Goal: Transaction & Acquisition: Book appointment/travel/reservation

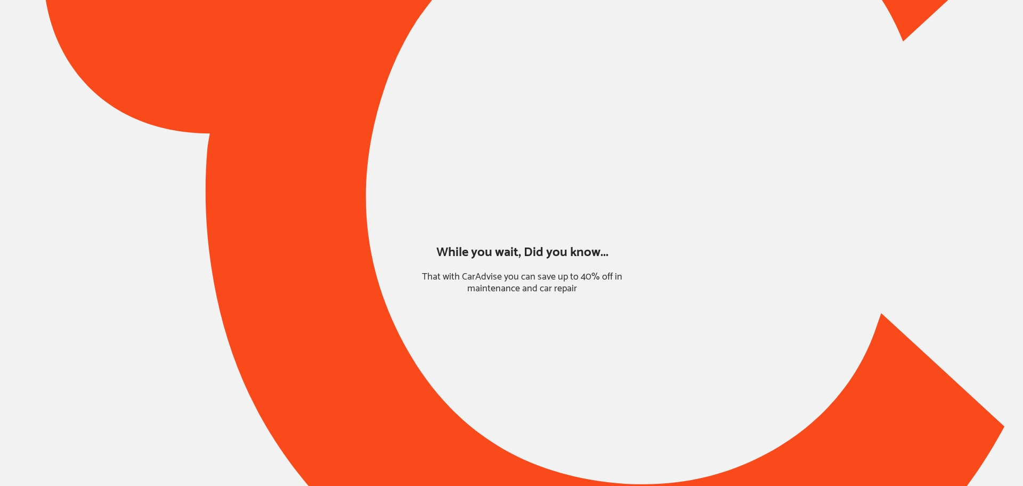
type input "*****"
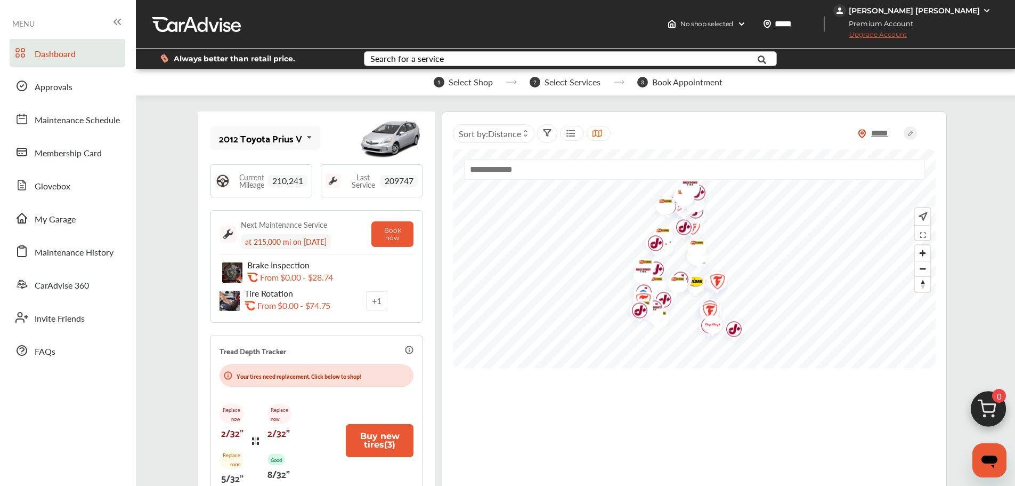
click at [439, 60] on div "Search for a service" at bounding box center [407, 58] width 74 height 9
click at [455, 50] on div "Search for a service Search for... All Common Services Maintenance Schedules" at bounding box center [576, 59] width 441 height 20
click at [455, 53] on input "text" at bounding box center [553, 60] width 377 height 17
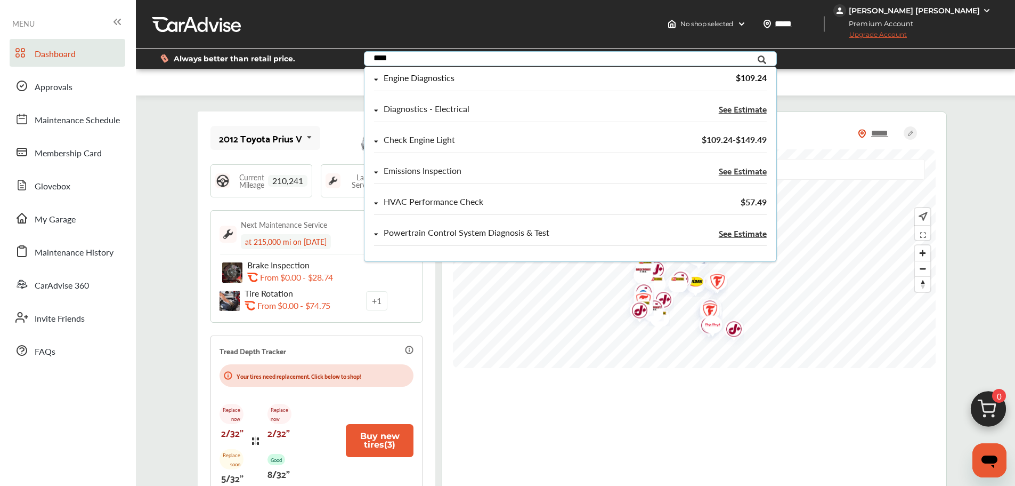
type input "****"
click at [427, 77] on div "Engine Diagnostics" at bounding box center [419, 78] width 71 height 9
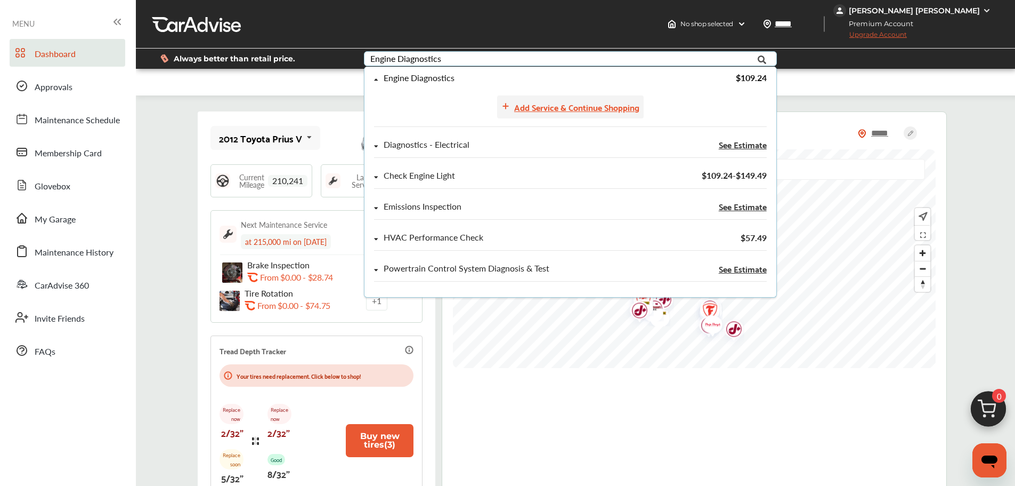
click at [548, 115] on div "Add Service & Continue Shopping" at bounding box center [570, 106] width 147 height 23
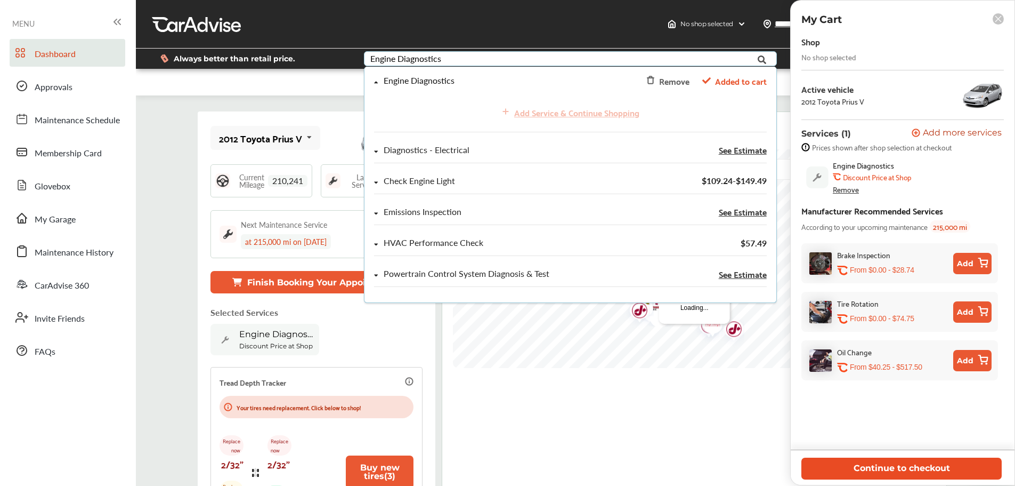
click at [903, 469] on button "Continue to checkout" at bounding box center [902, 468] width 200 height 22
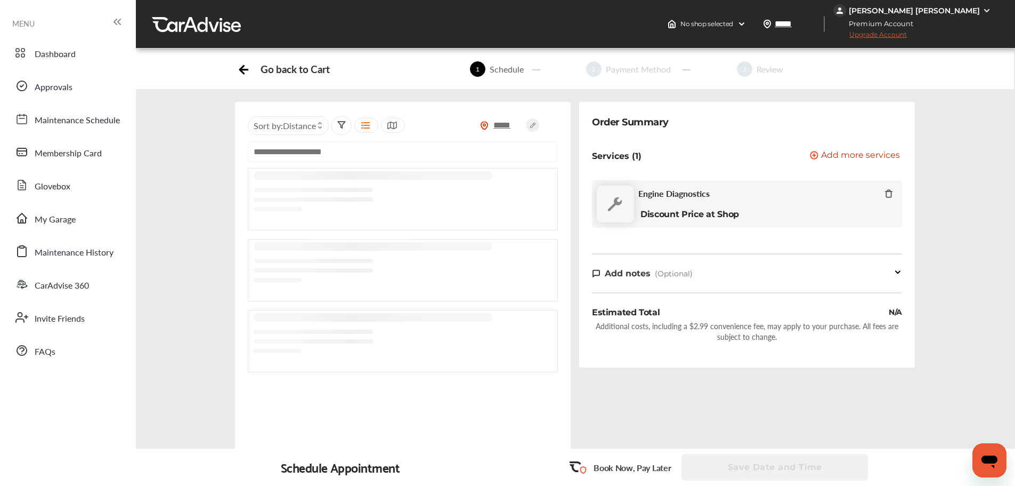
click at [387, 150] on input "text" at bounding box center [403, 151] width 310 height 21
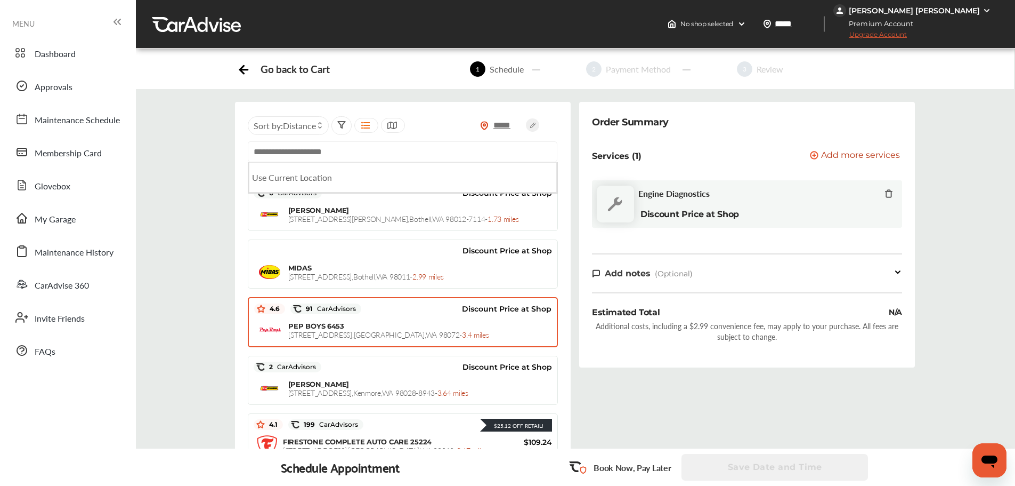
scroll to position [314, 0]
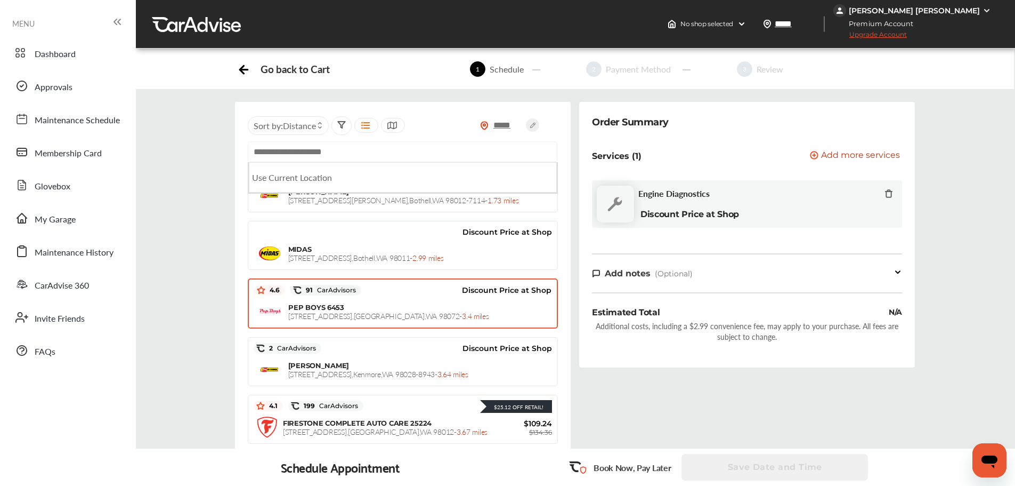
click at [426, 305] on div "PEP BOYS 6453 [STREET_ADDRESS] - 3.4 miles" at bounding box center [419, 312] width 263 height 18
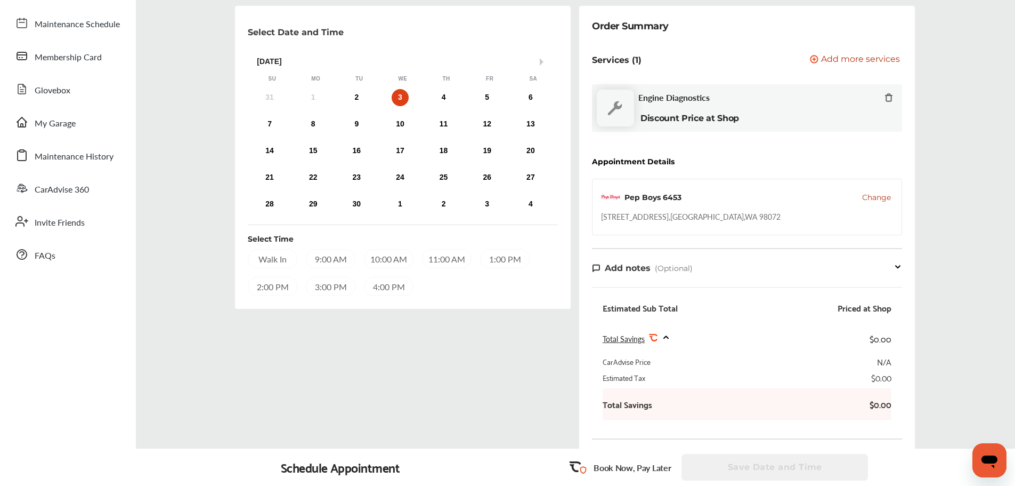
scroll to position [44, 0]
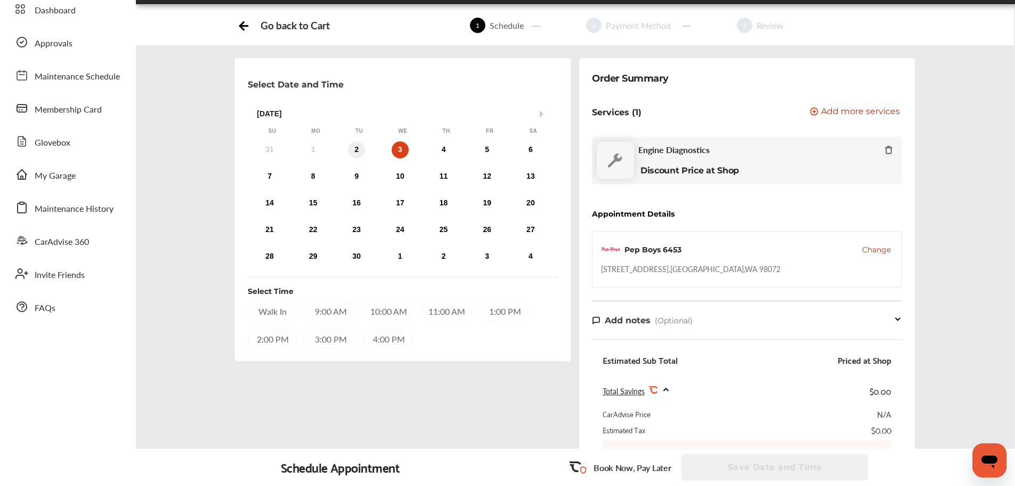
click at [355, 151] on div "2" at bounding box center [356, 149] width 17 height 17
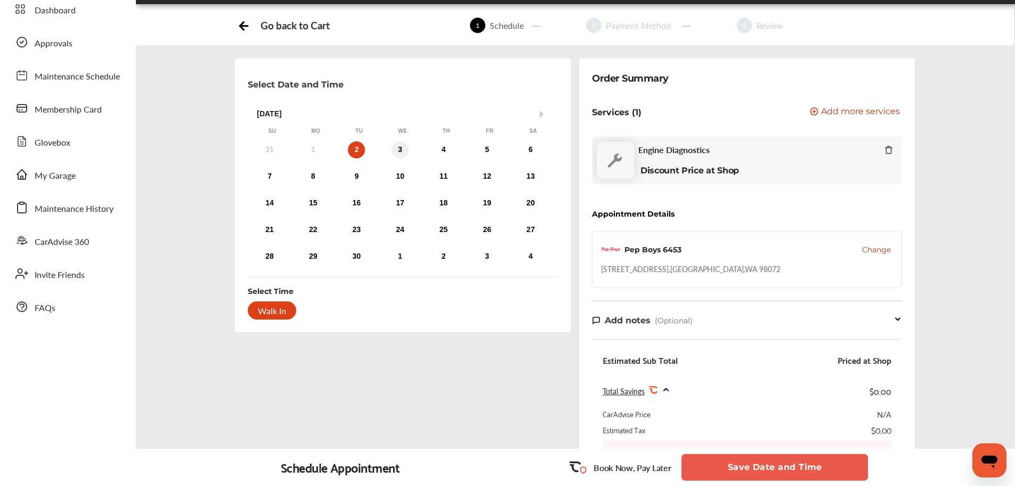
click at [401, 152] on div "3" at bounding box center [400, 149] width 17 height 17
